Goal: Check status: Check status

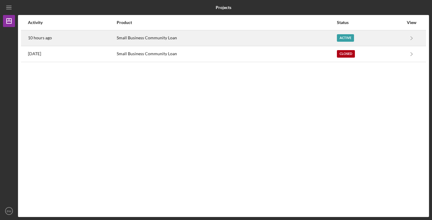
click at [307, 40] on div "Small Business Community Loan" at bounding box center [227, 38] width 220 height 15
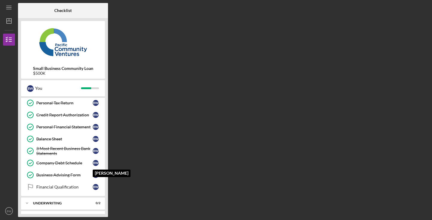
scroll to position [86, 0]
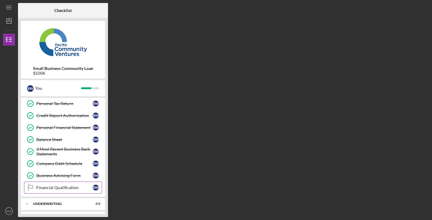
click at [82, 188] on div "Financial Qualification" at bounding box center [64, 187] width 56 height 5
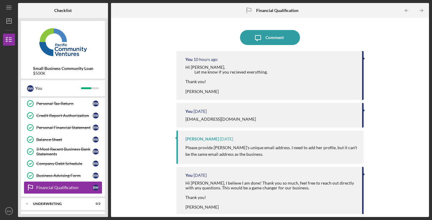
scroll to position [99, 0]
